Goal: Communication & Community: Participate in discussion

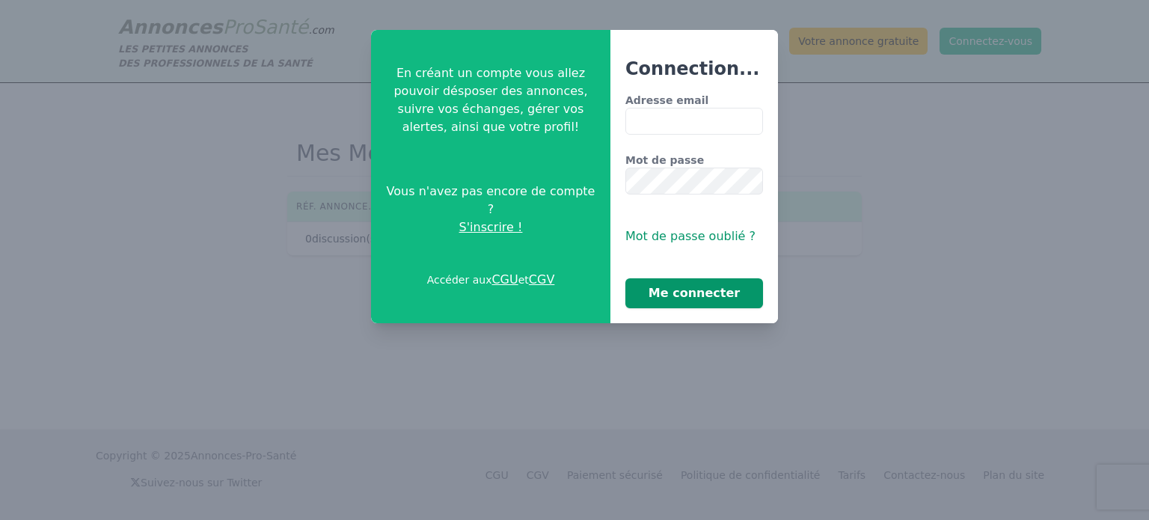
type input "**********"
click at [712, 285] on button "Me connecter" at bounding box center [694, 293] width 138 height 30
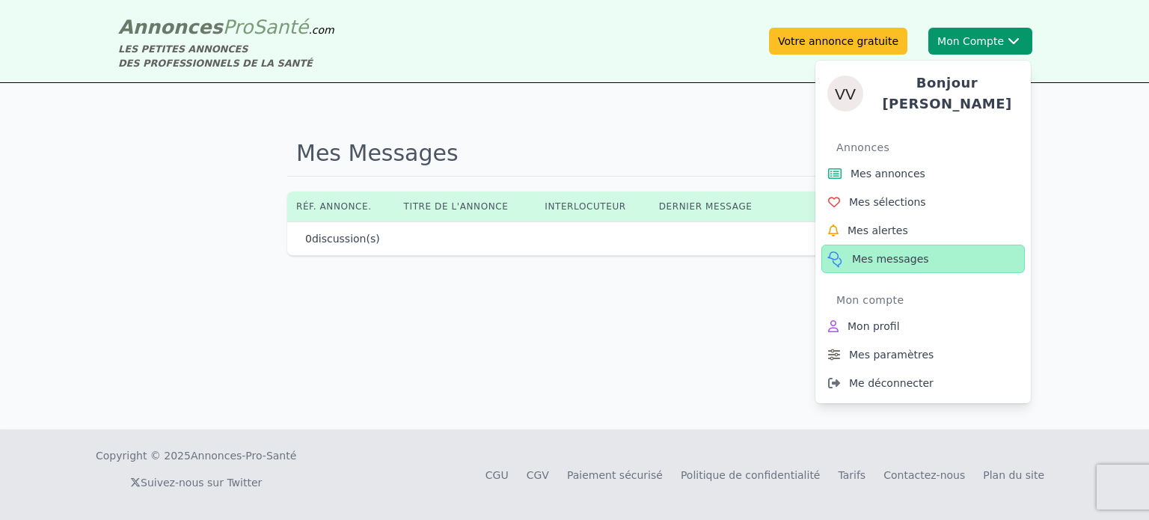
click at [873, 251] on span "Mes messages" at bounding box center [890, 258] width 77 height 15
click at [872, 177] on link "Mes annonces" at bounding box center [922, 173] width 203 height 28
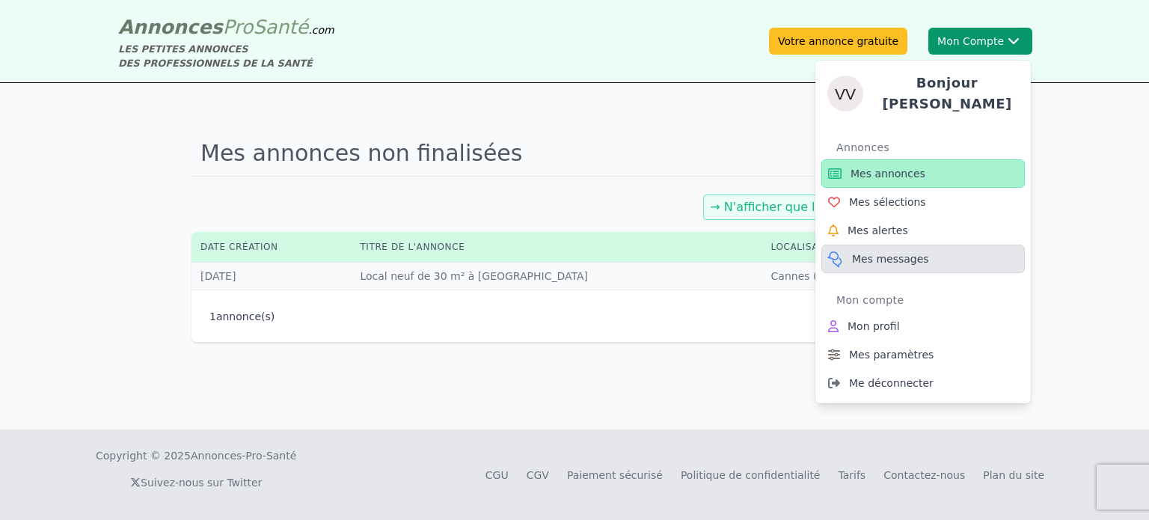
click at [879, 252] on span "Mes messages" at bounding box center [890, 258] width 77 height 15
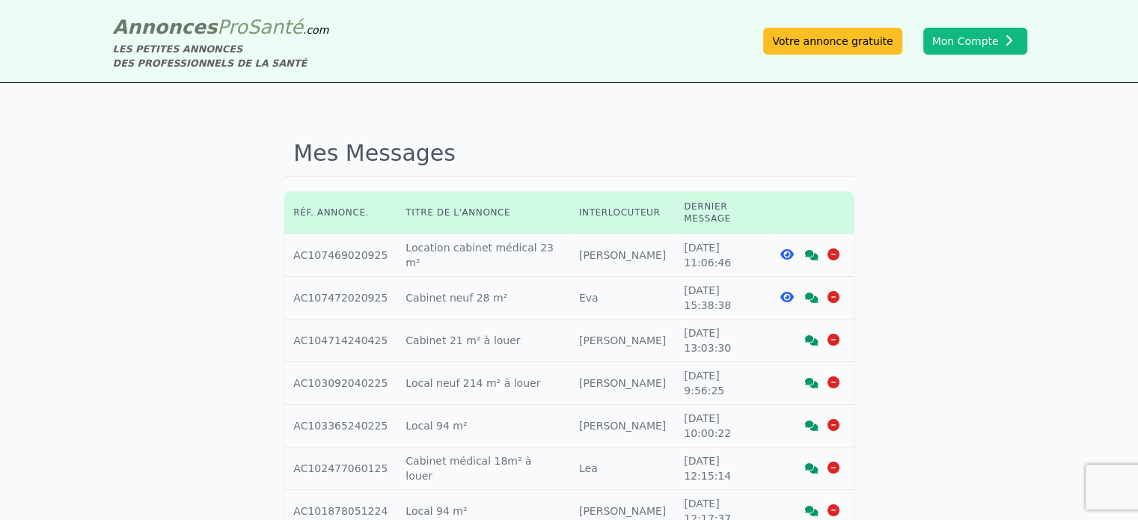
click at [812, 249] on link at bounding box center [811, 255] width 13 height 12
